Goal: Information Seeking & Learning: Find contact information

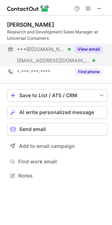
scroll to position [170, 112]
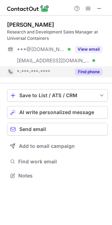
click at [90, 71] on button "Find phone" at bounding box center [89, 71] width 28 height 7
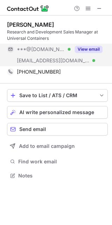
click at [87, 50] on button "View email" at bounding box center [89, 49] width 28 height 7
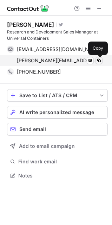
click at [101, 61] on span at bounding box center [99, 61] width 6 height 6
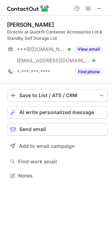
scroll to position [170, 112]
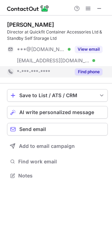
click at [90, 71] on button "Find phone" at bounding box center [89, 71] width 28 height 7
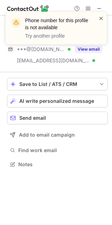
scroll to position [159, 112]
click at [101, 16] on span at bounding box center [102, 18] width 6 height 7
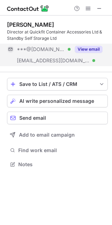
click at [90, 49] on button "View email" at bounding box center [89, 49] width 28 height 7
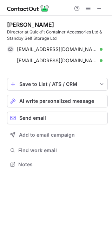
scroll to position [4, 3]
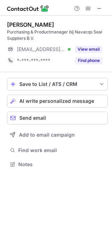
scroll to position [159, 112]
click at [98, 10] on span at bounding box center [100, 9] width 6 height 6
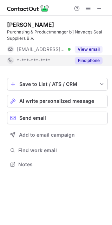
click at [91, 60] on button "Find phone" at bounding box center [89, 60] width 28 height 7
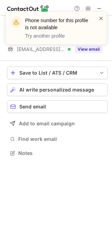
scroll to position [148, 112]
click at [102, 17] on span at bounding box center [102, 18] width 6 height 7
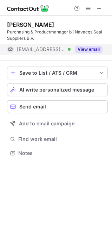
click at [93, 49] on button "View email" at bounding box center [89, 49] width 28 height 7
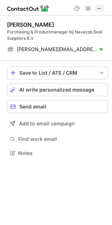
click at [103, 10] on button at bounding box center [99, 8] width 8 height 8
